Goal: Task Accomplishment & Management: Manage account settings

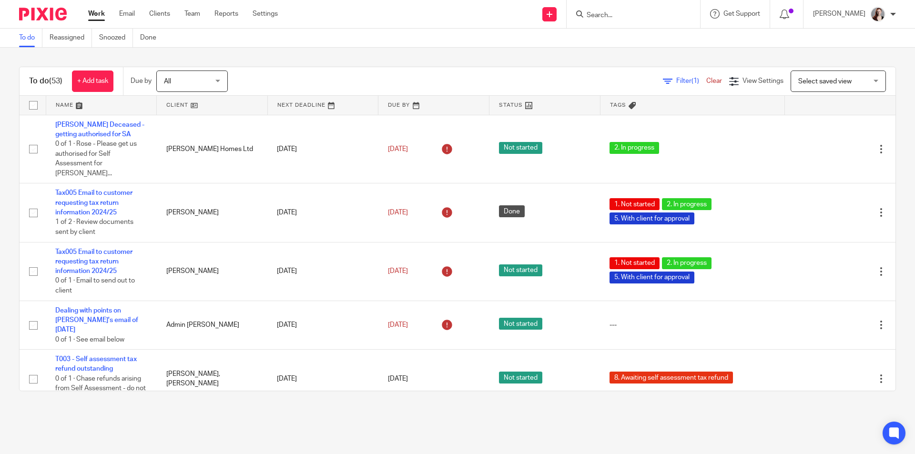
scroll to position [2147, 0]
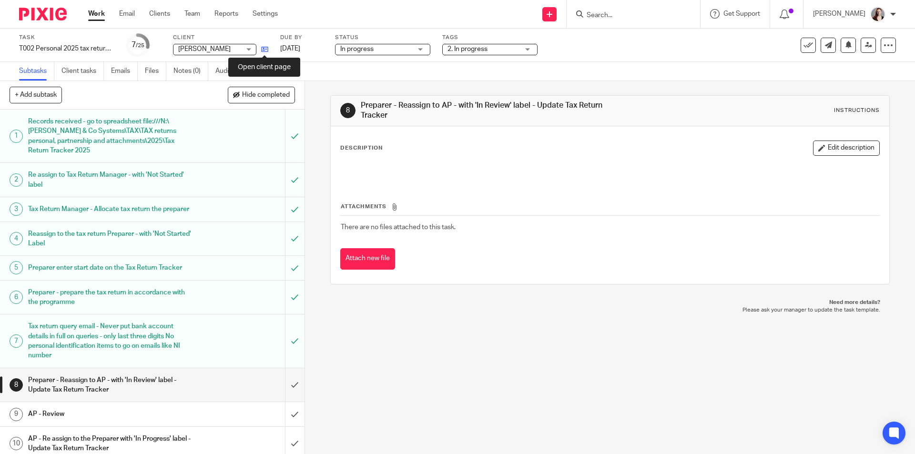
click at [265, 50] on icon at bounding box center [264, 49] width 7 height 7
click at [291, 393] on input "submit" at bounding box center [152, 386] width 305 height 34
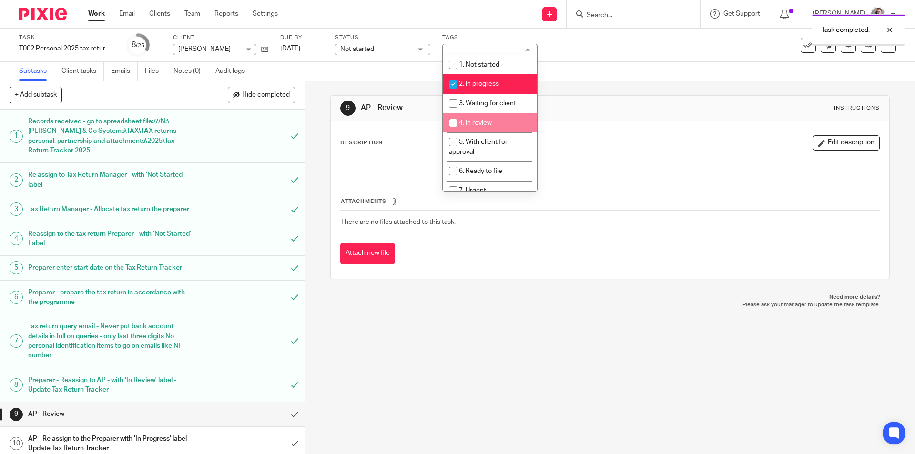
click at [492, 125] on span "4. In review" at bounding box center [475, 123] width 33 height 7
checkbox input "true"
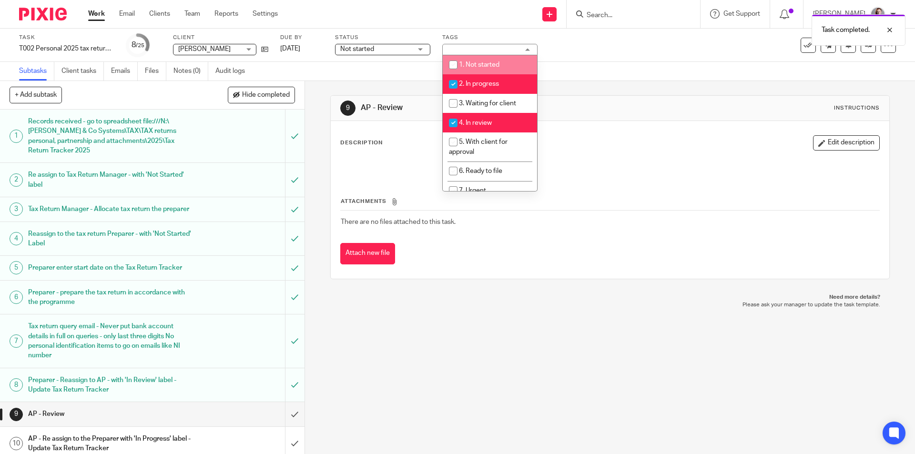
click at [492, 80] on li "2. In progress" at bounding box center [490, 84] width 94 height 20
checkbox input "false"
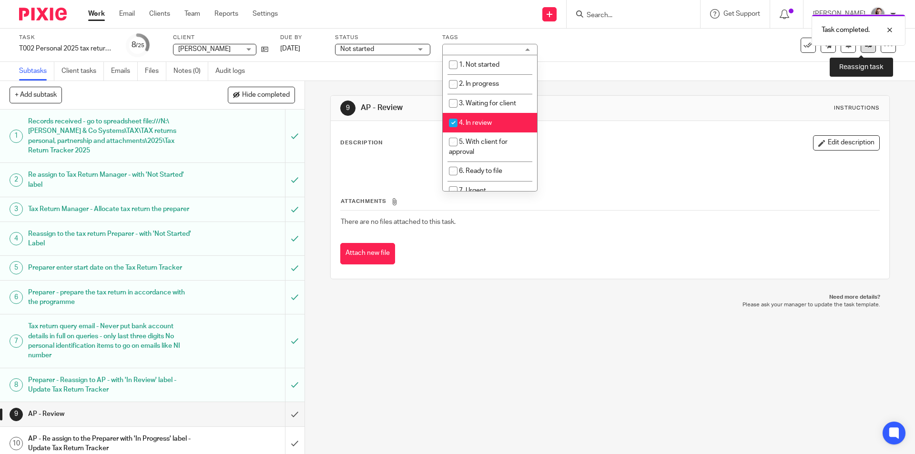
click at [861, 49] on link at bounding box center [868, 45] width 15 height 15
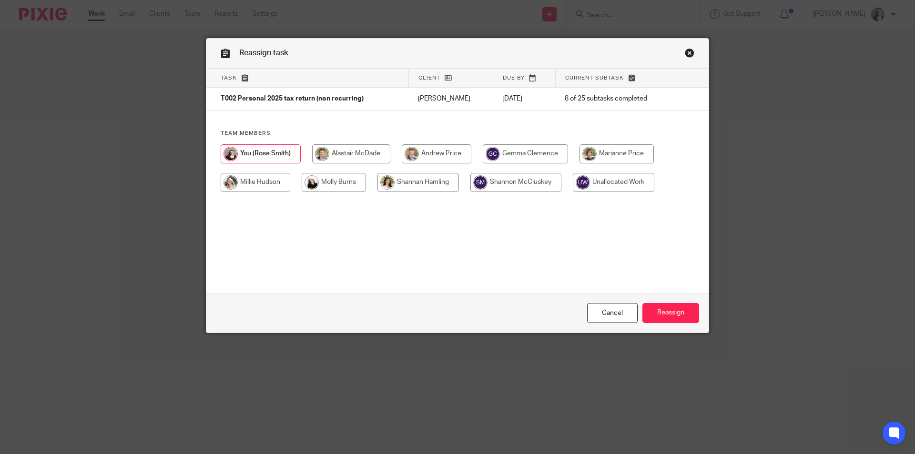
click at [452, 153] on input "radio" at bounding box center [437, 153] width 70 height 19
radio input "true"
click at [675, 312] on input "Reassign" at bounding box center [671, 313] width 57 height 20
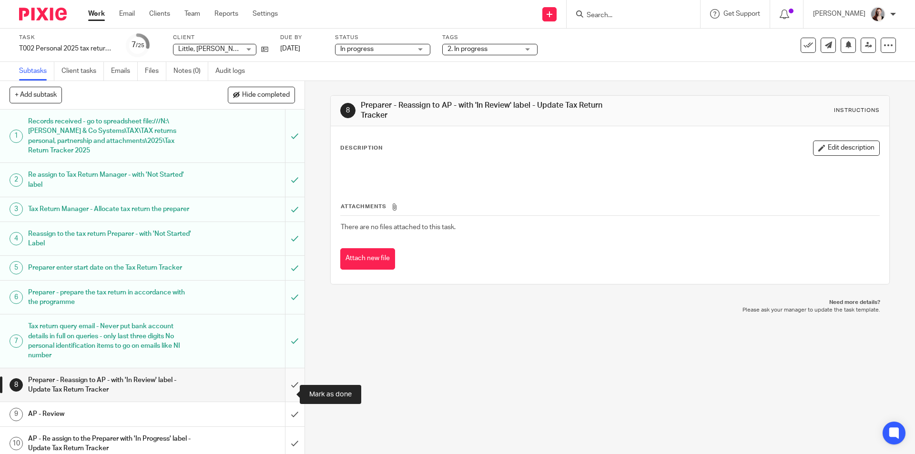
click at [291, 385] on input "submit" at bounding box center [152, 386] width 305 height 34
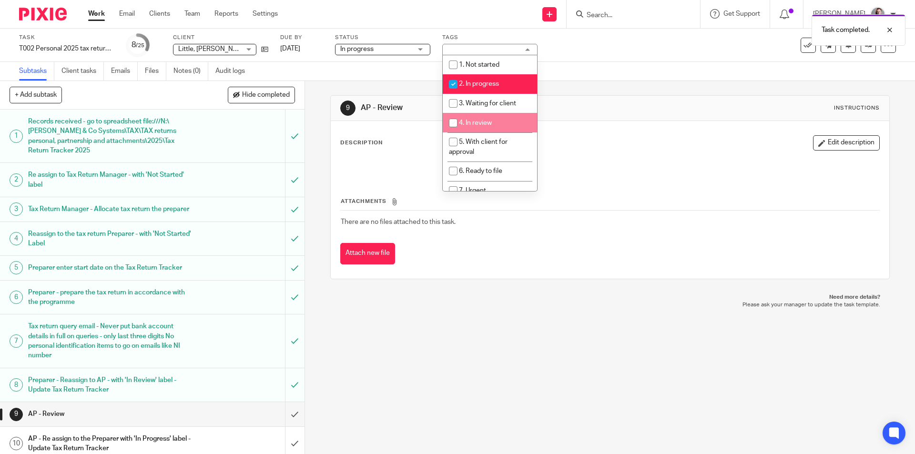
click at [492, 121] on li "4. In review" at bounding box center [490, 123] width 94 height 20
checkbox input "true"
click at [486, 83] on span "2. In progress" at bounding box center [479, 84] width 40 height 7
checkbox input "false"
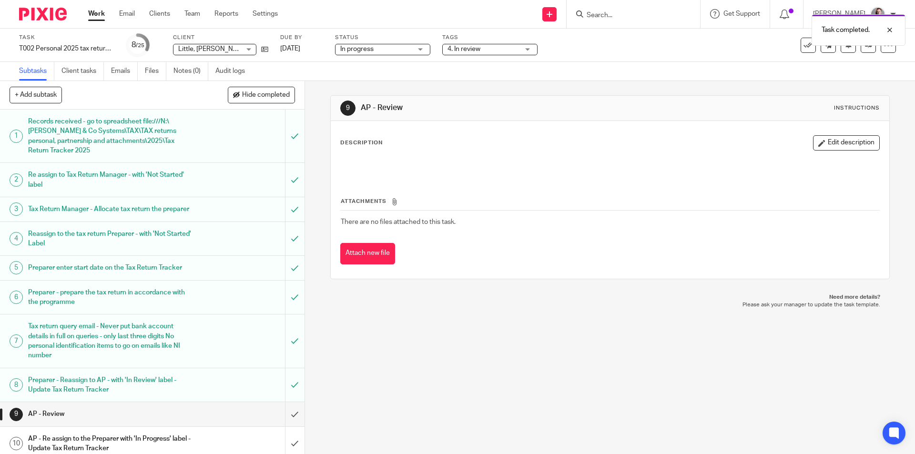
click at [475, 315] on div "9 AP - Review Instructions Description Edit description Attachments There are n…" at bounding box center [610, 267] width 610 height 373
click at [861, 51] on link at bounding box center [868, 45] width 15 height 15
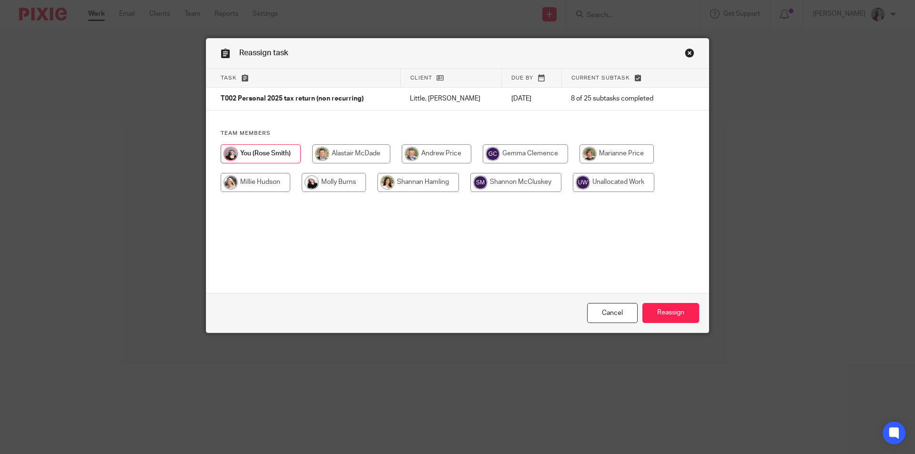
click at [449, 146] on input "radio" at bounding box center [437, 153] width 70 height 19
radio input "true"
click at [656, 312] on input "Reassign" at bounding box center [671, 313] width 57 height 20
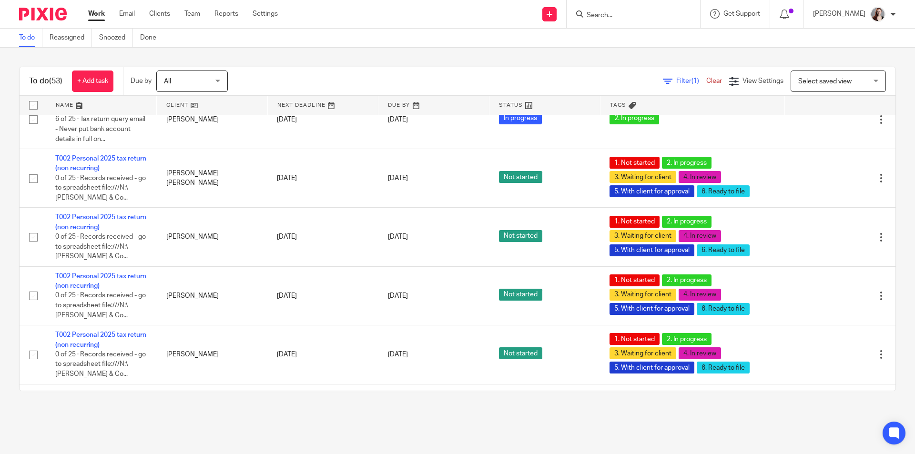
scroll to position [2386, 0]
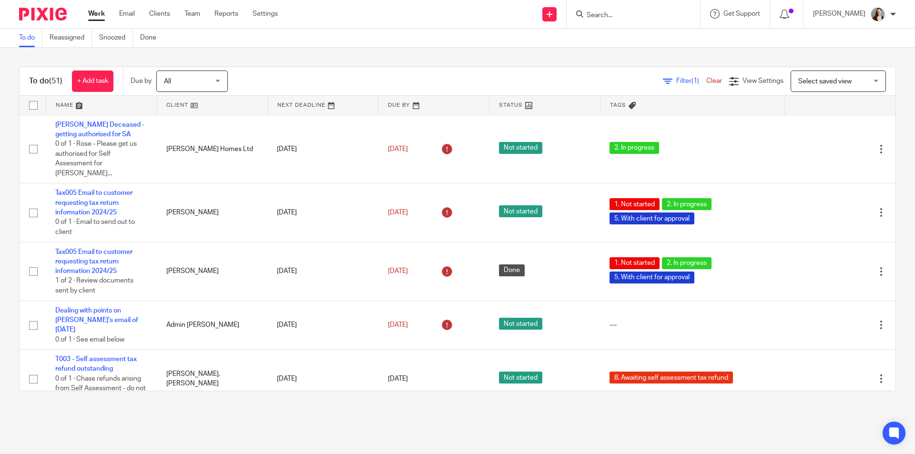
click at [556, 16] on div "Send new email Create task Add client" at bounding box center [550, 14] width 34 height 28
click at [557, 14] on link at bounding box center [550, 14] width 14 height 14
click at [557, 20] on link at bounding box center [550, 14] width 14 height 14
click at [565, 54] on link "Create task" at bounding box center [567, 58] width 59 height 14
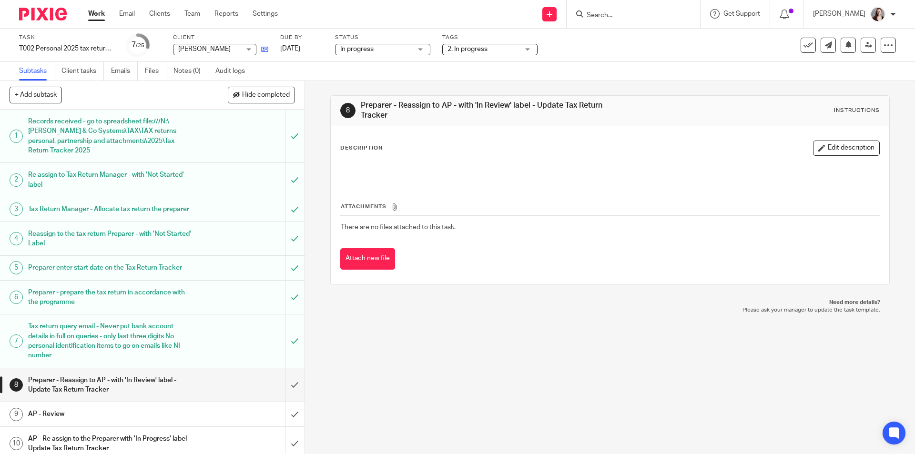
click at [268, 49] on div "Task T002 Personal 2025 tax return (non recurring) Save T002 Personal 2025 tax …" at bounding box center [384, 45] width 731 height 23
click at [269, 46] on div "Task T002 Personal 2025 tax return (non recurring) Save T002 Personal 2025 tax …" at bounding box center [384, 45] width 731 height 23
click at [268, 48] on icon at bounding box center [264, 49] width 7 height 7
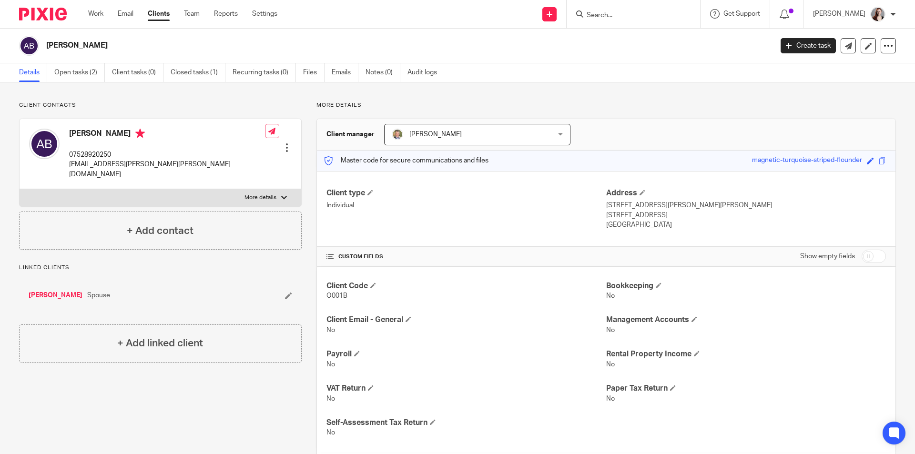
click at [130, 167] on p "[EMAIL_ADDRESS][PERSON_NAME][PERSON_NAME][DOMAIN_NAME]" at bounding box center [167, 170] width 196 height 20
copy div "[EMAIL_ADDRESS][PERSON_NAME][PERSON_NAME][DOMAIN_NAME]"
click at [110, 152] on p "07528920250" at bounding box center [167, 155] width 196 height 10
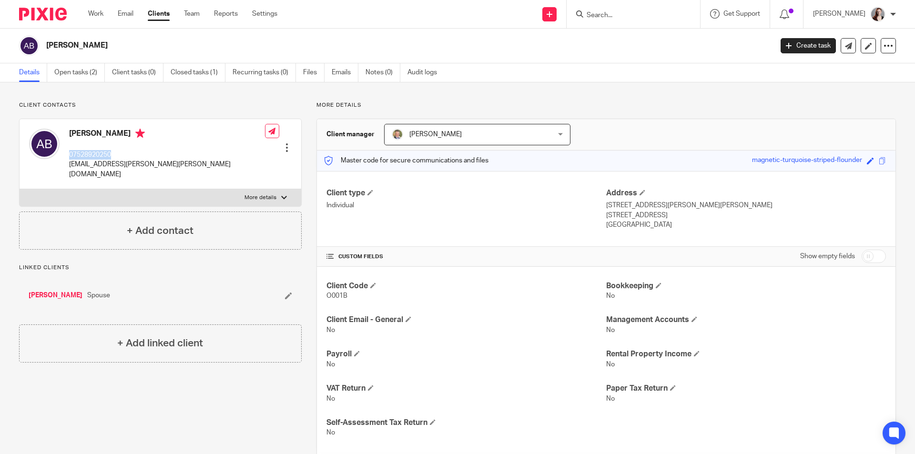
click at [110, 152] on p "07528920250" at bounding box center [167, 155] width 196 height 10
copy p "07528920250"
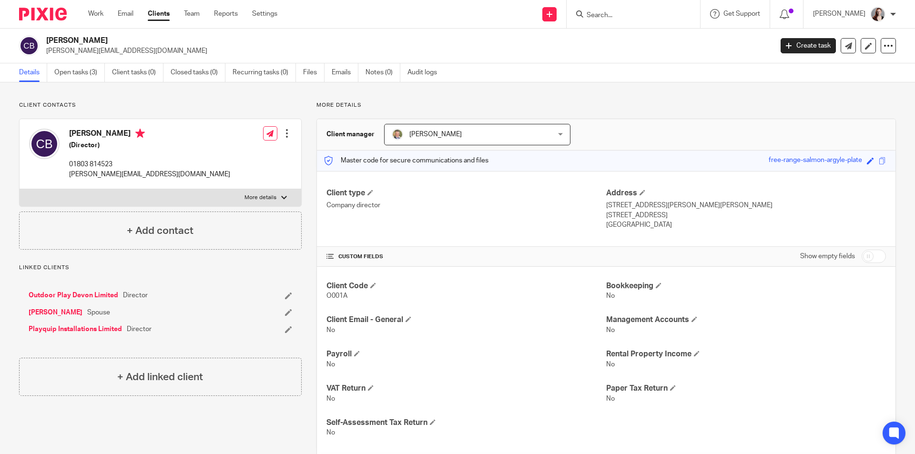
click at [135, 175] on p "[PERSON_NAME][EMAIL_ADDRESS][DOMAIN_NAME]" at bounding box center [149, 175] width 161 height 10
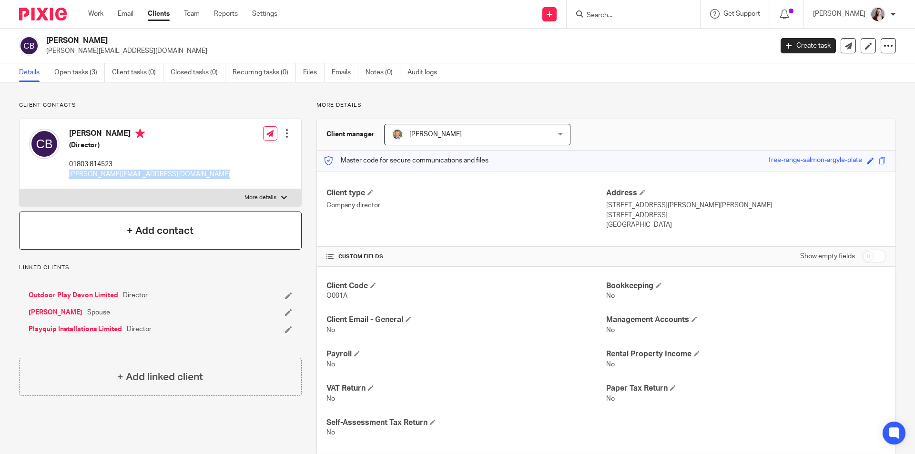
copy div "[PERSON_NAME][EMAIL_ADDRESS][DOMAIN_NAME]"
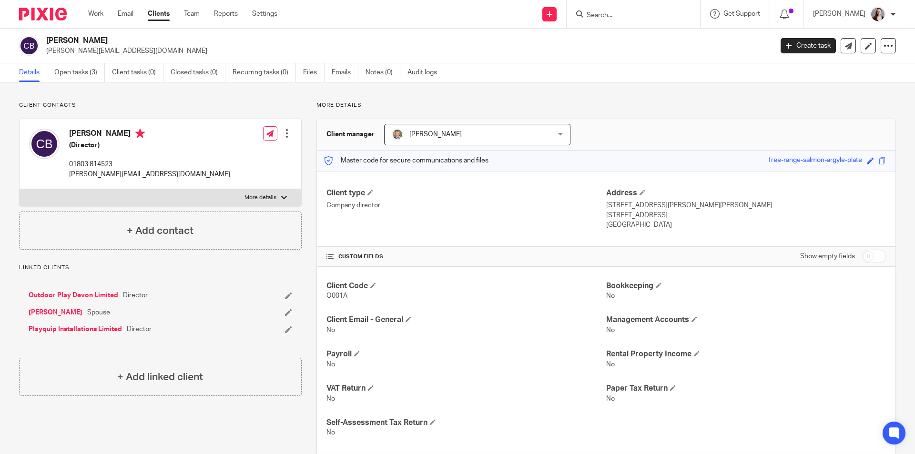
click at [89, 166] on p "01803 814523" at bounding box center [149, 165] width 161 height 10
copy div "01803 814523"
click at [208, 169] on div "[PERSON_NAME] (Director) 01803 814523 [PERSON_NAME][EMAIL_ADDRESS][DOMAIN_NAME]…" at bounding box center [161, 154] width 282 height 70
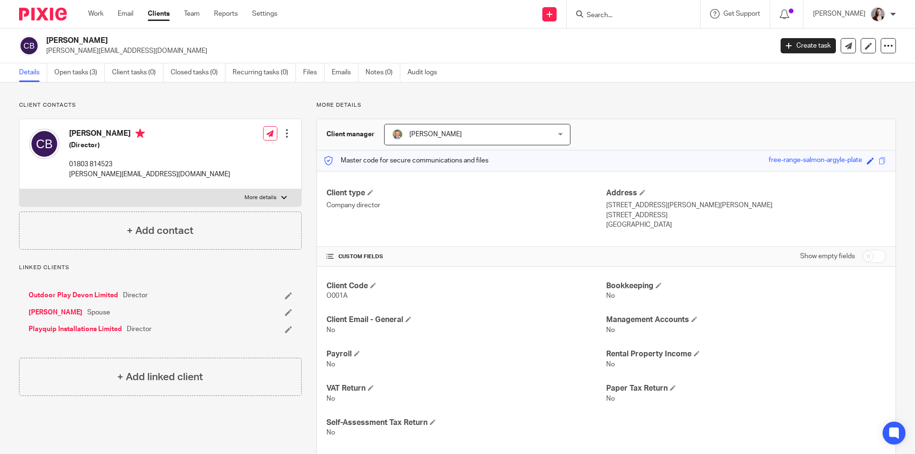
click at [286, 133] on div at bounding box center [287, 134] width 10 height 10
click at [259, 151] on link "Edit contact" at bounding box center [241, 155] width 91 height 14
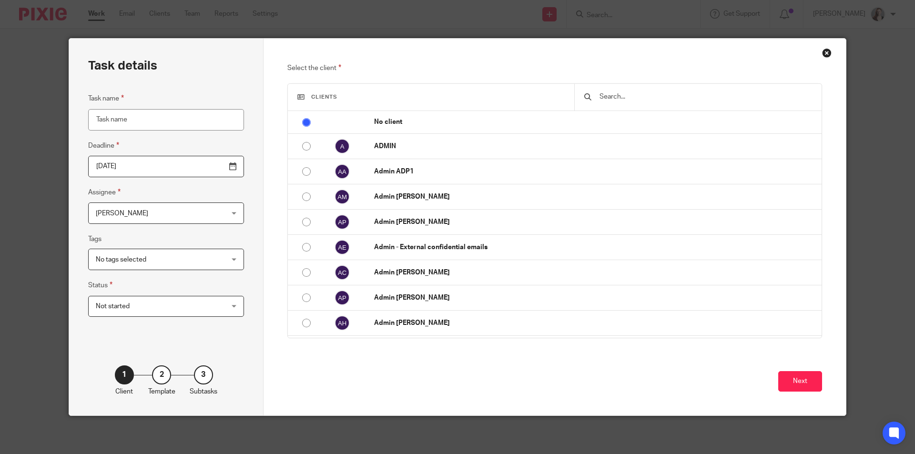
click at [614, 95] on input "text" at bounding box center [706, 97] width 214 height 10
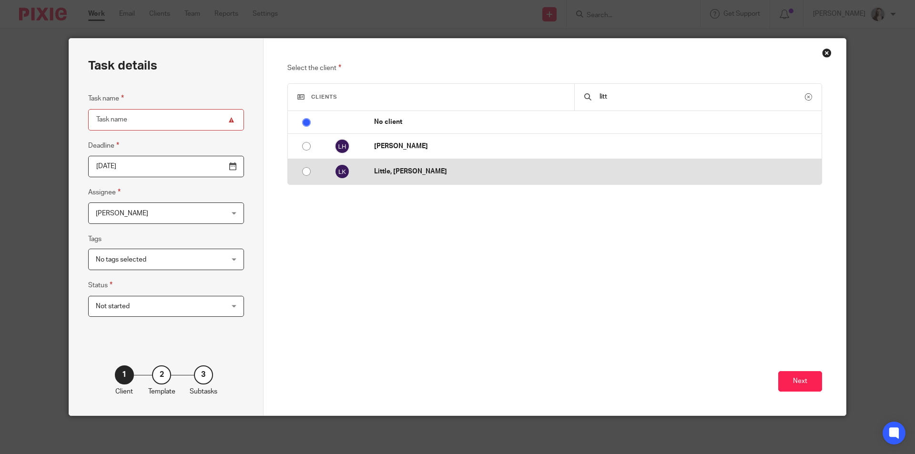
type input "litt"
click at [389, 167] on p "Little, Jeffrey Keith" at bounding box center [595, 172] width 443 height 10
radio input "false"
radio input "true"
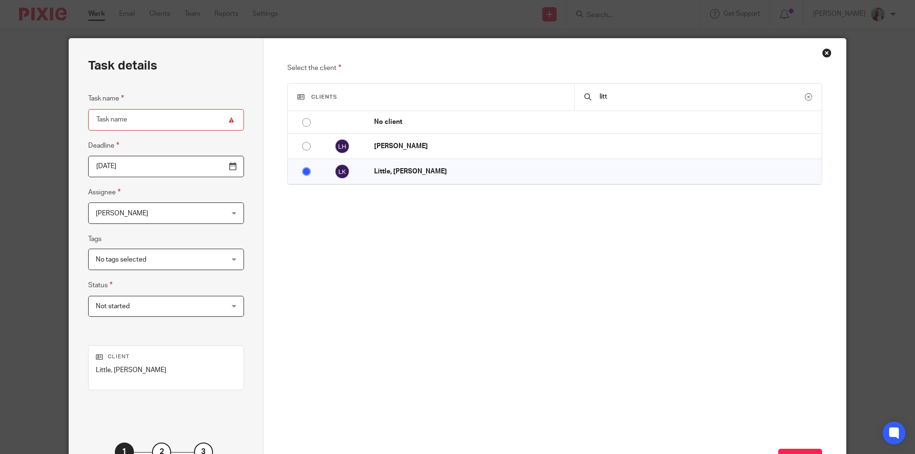
scroll to position [77, 0]
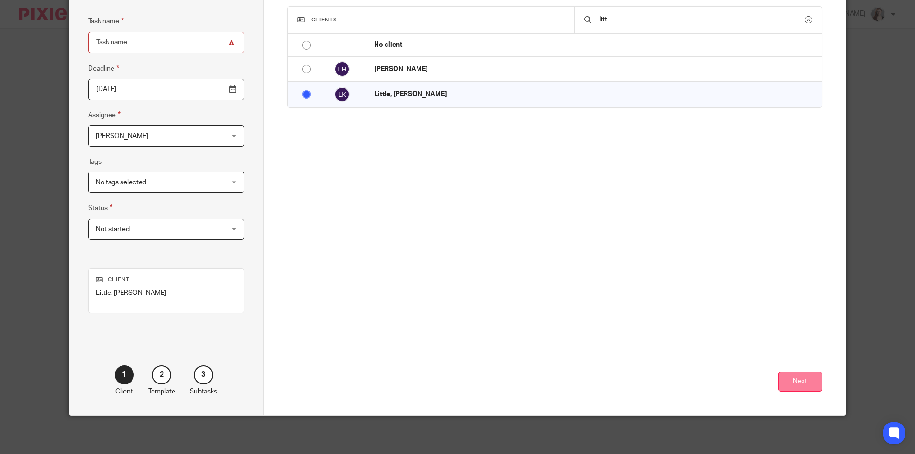
click at [794, 385] on button "Next" at bounding box center [801, 382] width 44 height 20
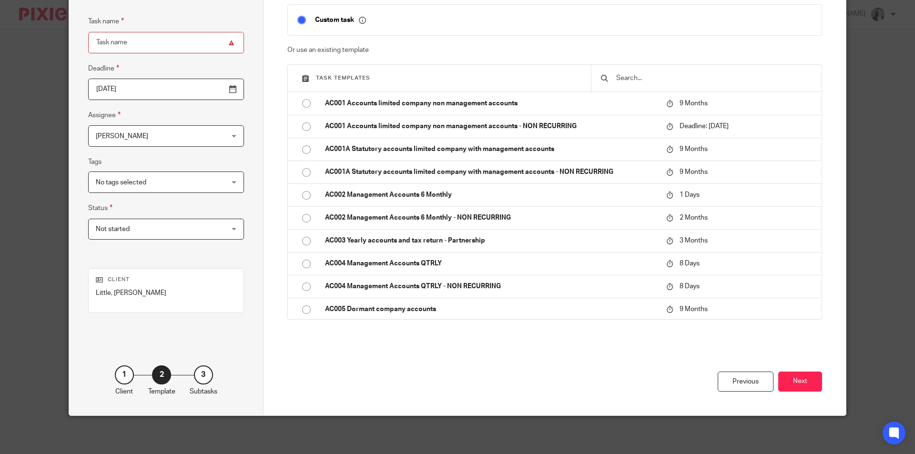
click at [659, 83] on input "text" at bounding box center [713, 78] width 197 height 10
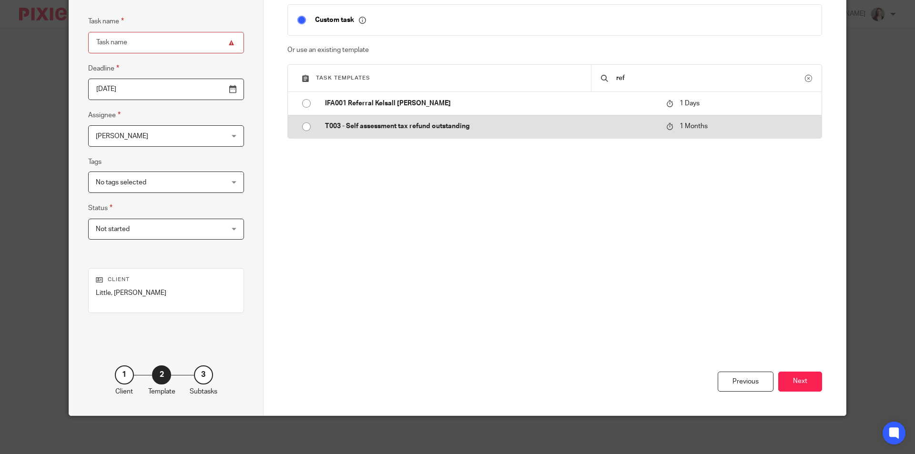
type input "ref"
click at [469, 122] on p "T003 - Self assessment tax refund outstanding" at bounding box center [491, 127] width 332 height 10
type input "2025-09-19"
type input "T003 - Self assessment tax refund outstanding"
checkbox input "false"
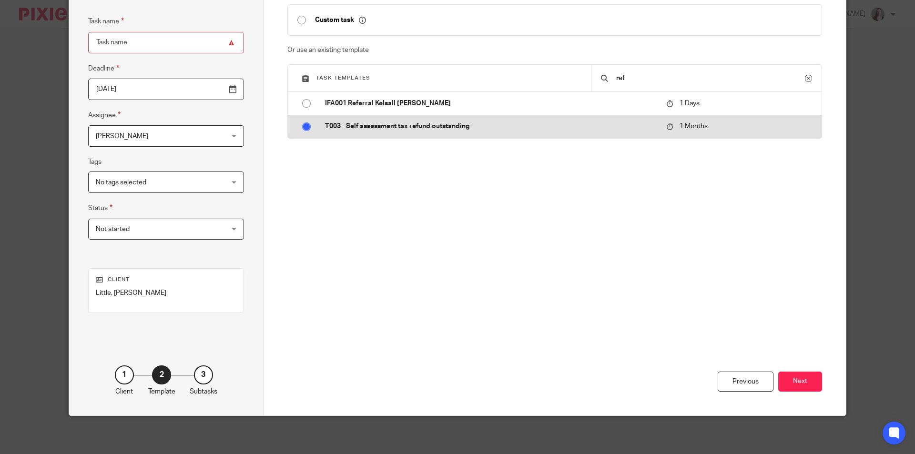
radio input "true"
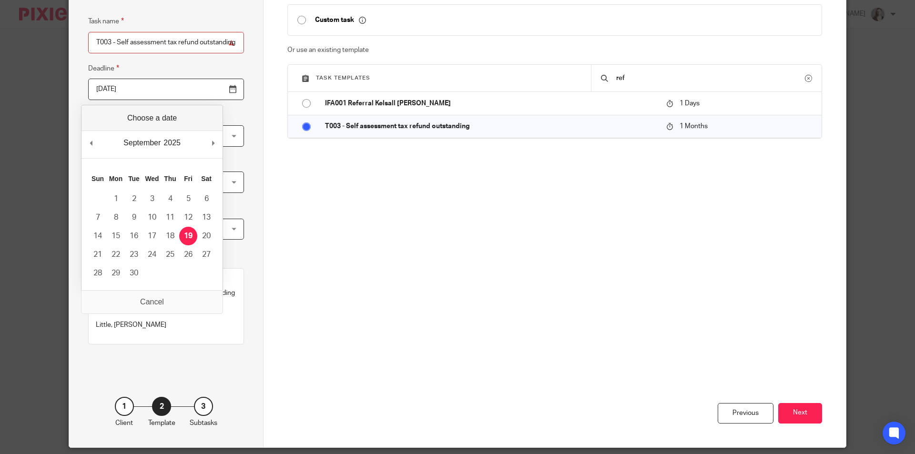
click at [210, 88] on input "2025-09-19" at bounding box center [166, 89] width 156 height 21
type input "2025-11-30"
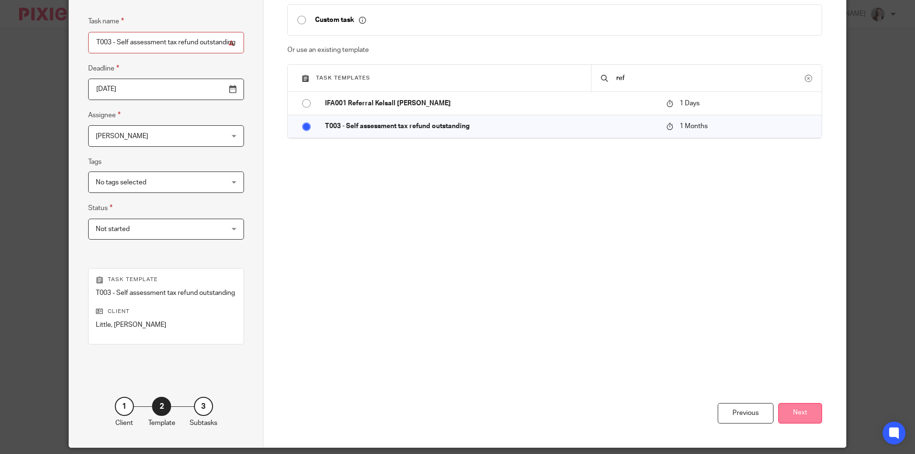
click at [788, 411] on button "Next" at bounding box center [801, 413] width 44 height 20
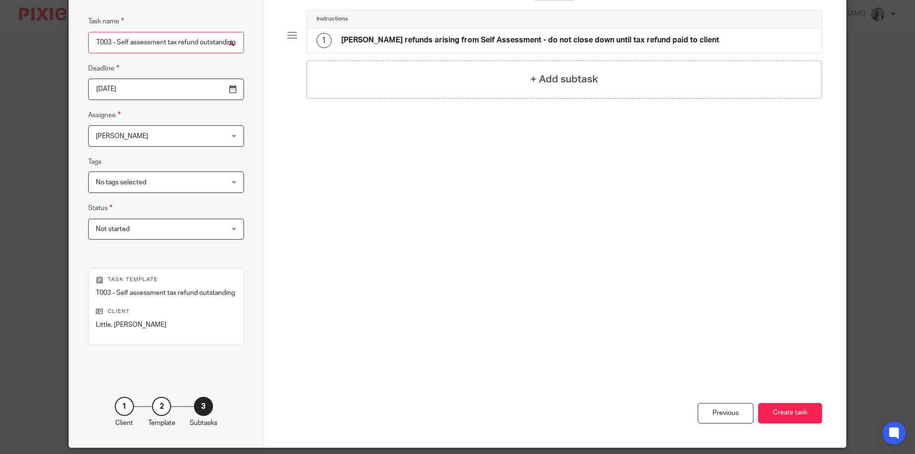
click at [788, 411] on button "Create task" at bounding box center [790, 413] width 64 height 20
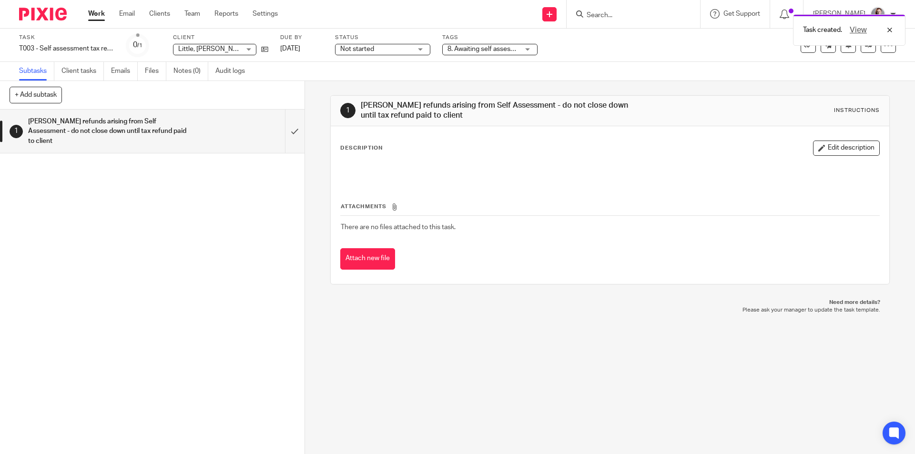
click at [98, 14] on link "Work" at bounding box center [96, 14] width 17 height 10
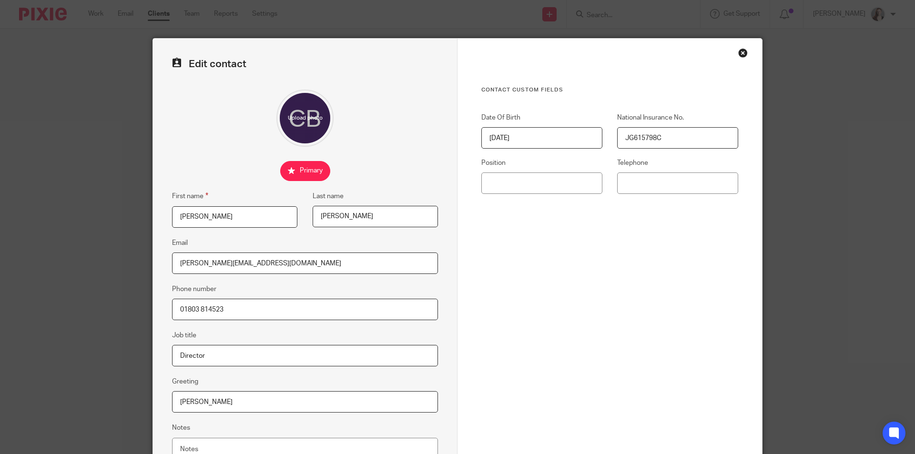
click at [320, 300] on input "01803 814523" at bounding box center [305, 309] width 266 height 21
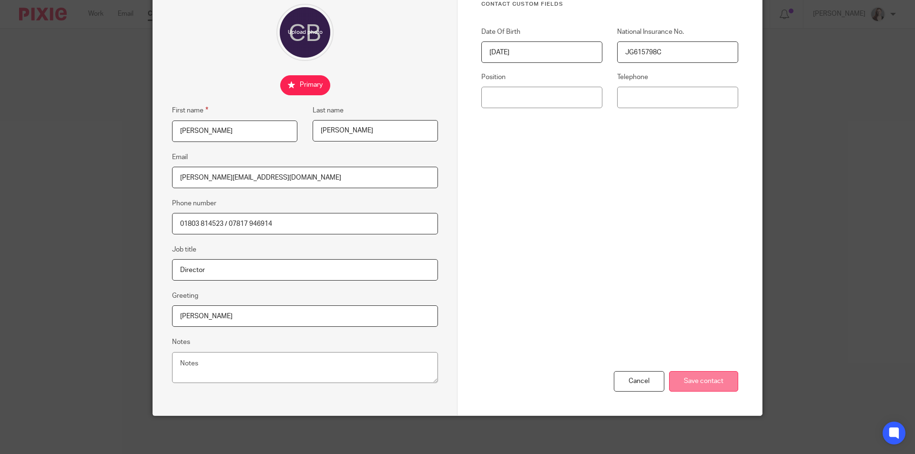
type input "01803 814523 / 07817 946914"
click at [673, 378] on input "Save contact" at bounding box center [703, 381] width 69 height 20
click at [670, 300] on div "Cancel Save contact" at bounding box center [610, 330] width 257 height 171
click at [688, 377] on input "Save contact" at bounding box center [703, 381] width 69 height 20
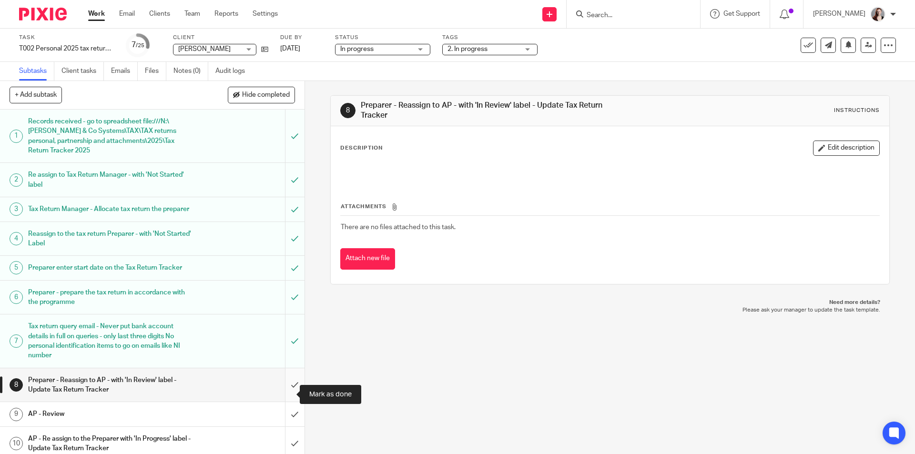
click at [292, 389] on input "submit" at bounding box center [152, 386] width 305 height 34
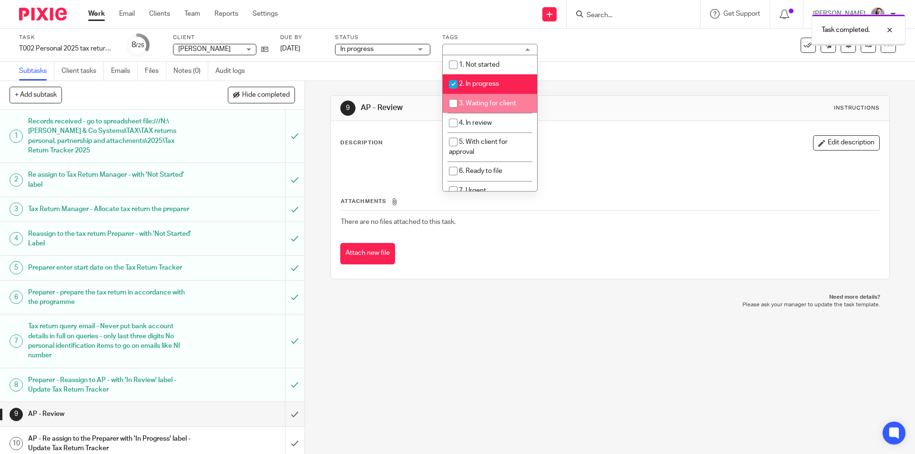
click at [489, 115] on li "4. In review" at bounding box center [490, 123] width 94 height 20
checkbox input "true"
click at [479, 83] on span "2. In progress" at bounding box center [479, 84] width 40 height 7
checkbox input "false"
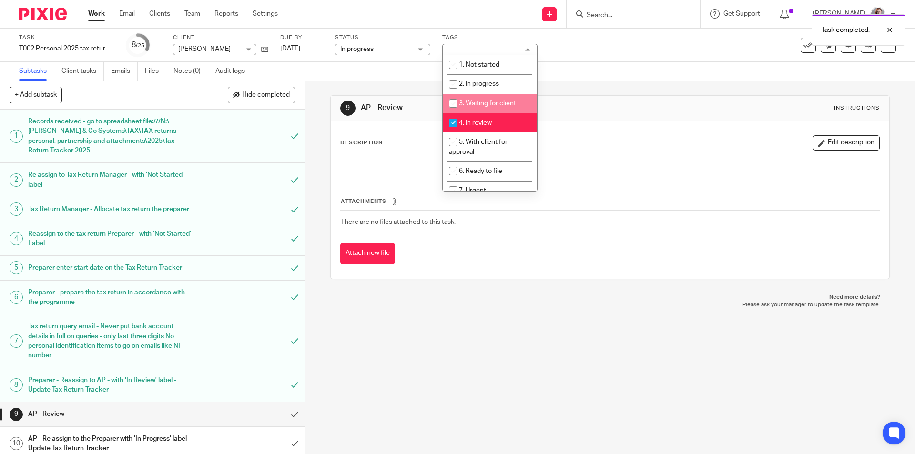
click at [860, 53] on div "Task T002 Personal 2025 tax return (non recurring) Save T002 Personal 2025 tax …" at bounding box center [457, 45] width 877 height 23
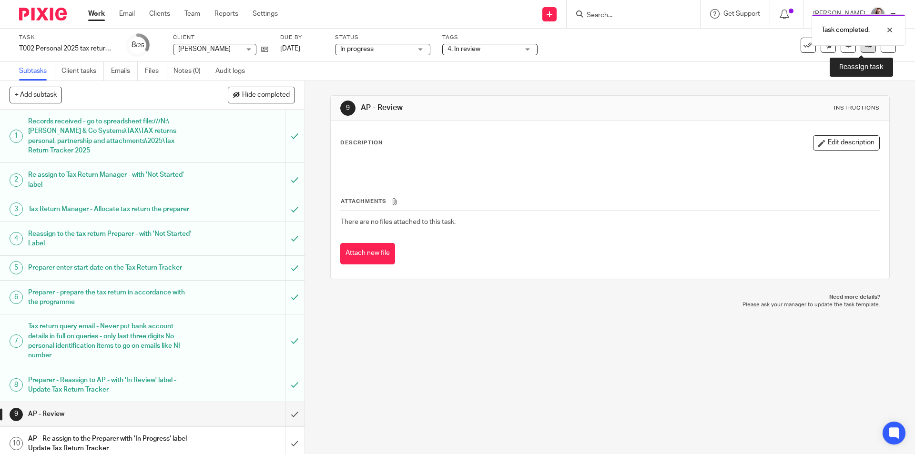
click at [861, 50] on link at bounding box center [868, 45] width 15 height 15
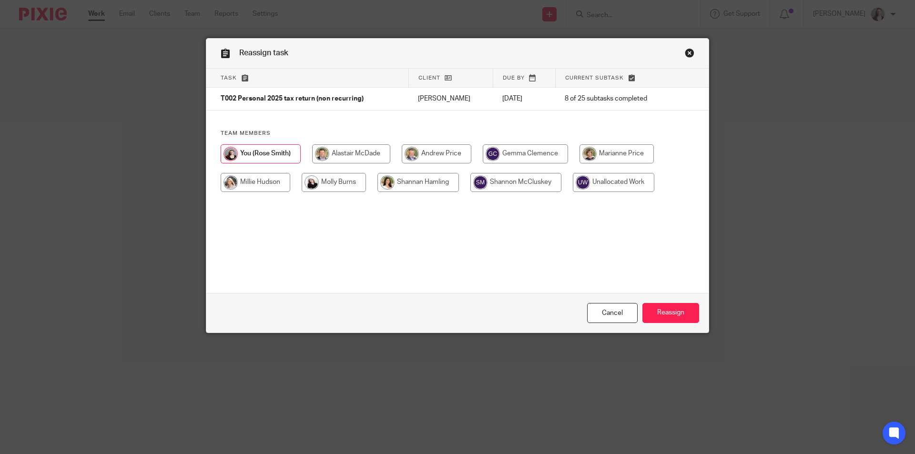
click at [441, 154] on input "radio" at bounding box center [437, 153] width 70 height 19
radio input "true"
click at [676, 311] on input "Reassign" at bounding box center [671, 313] width 57 height 20
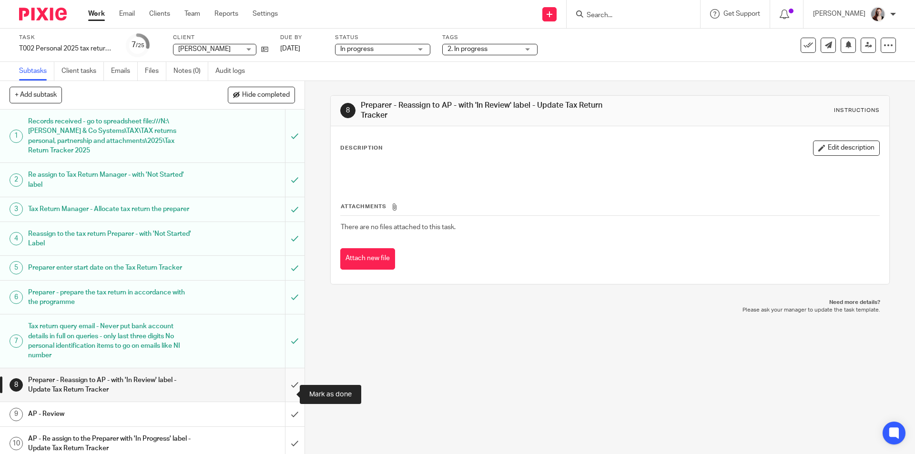
click at [291, 394] on input "submit" at bounding box center [152, 386] width 305 height 34
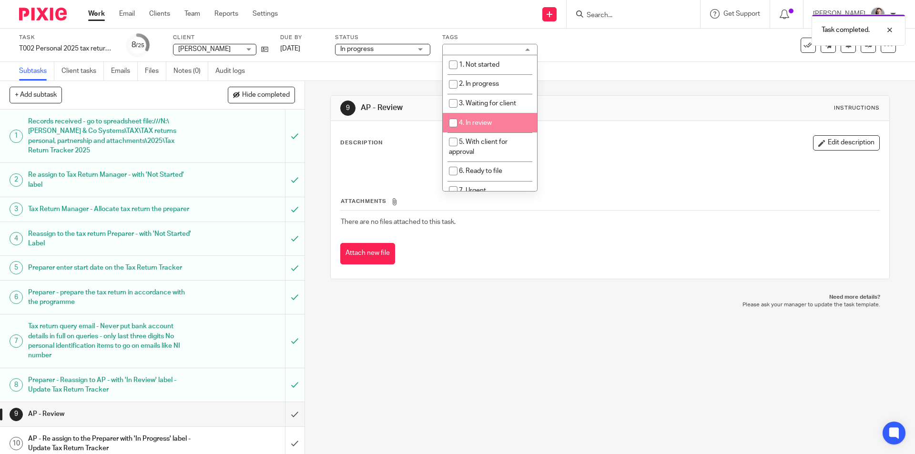
click at [506, 121] on li "4. In review" at bounding box center [490, 123] width 94 height 20
checkbox input "true"
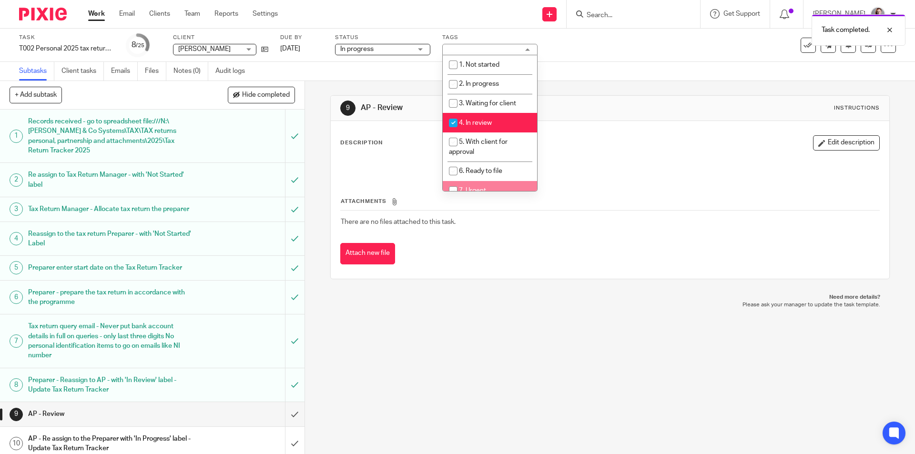
click at [469, 358] on div "9 AP - Review Instructions Description Edit description Attachments There are n…" at bounding box center [610, 267] width 610 height 373
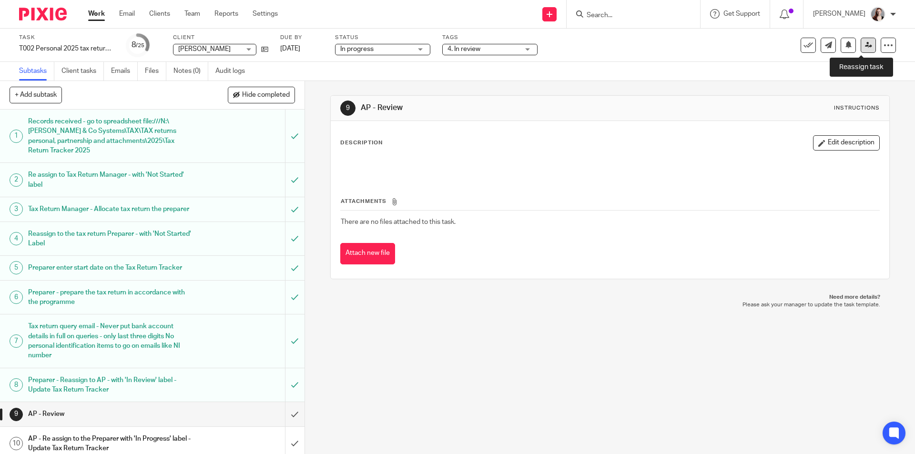
click at [865, 45] on icon at bounding box center [868, 44] width 7 height 7
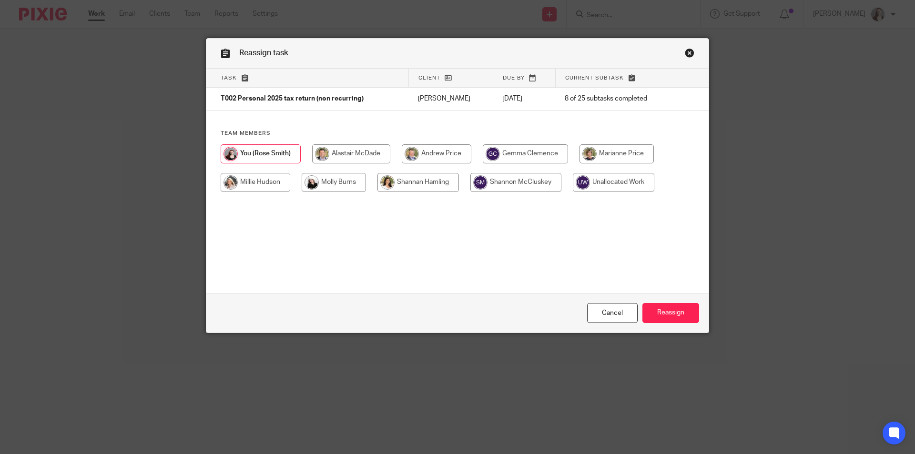
click at [448, 154] on input "radio" at bounding box center [437, 153] width 70 height 19
radio input "true"
click at [672, 308] on input "Reassign" at bounding box center [671, 313] width 57 height 20
